Goal: Complete application form

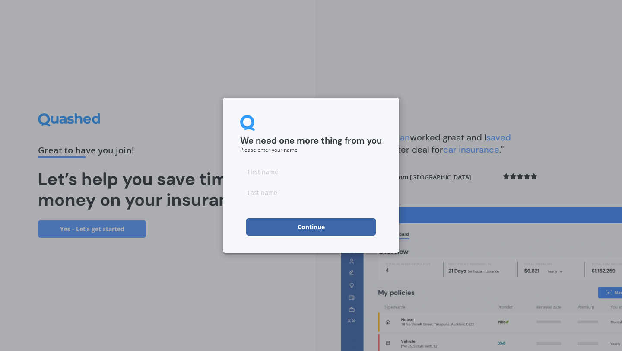
click at [346, 175] on input at bounding box center [311, 171] width 142 height 17
type input "[PERSON_NAME]"
click at [306, 199] on input at bounding box center [311, 192] width 142 height 17
type input "Woodroffe"
click at [303, 228] on button "Continue" at bounding box center [311, 226] width 130 height 17
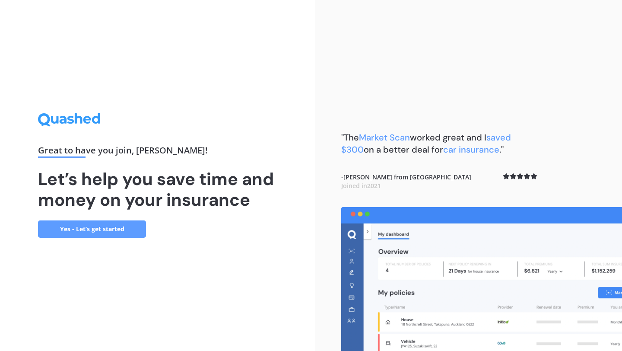
click at [89, 226] on link "Yes - Let’s get started" at bounding box center [92, 228] width 108 height 17
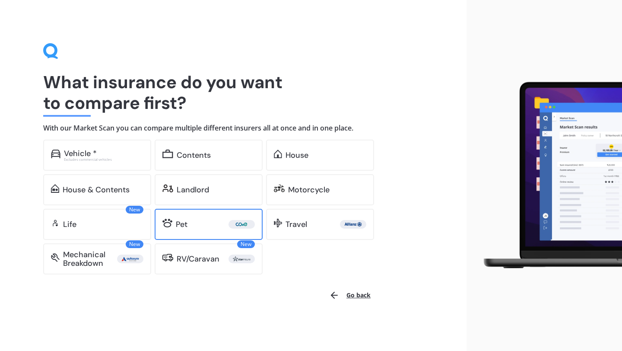
click at [213, 223] on div "Pet" at bounding box center [215, 224] width 79 height 9
